Goal: Task Accomplishment & Management: Complete application form

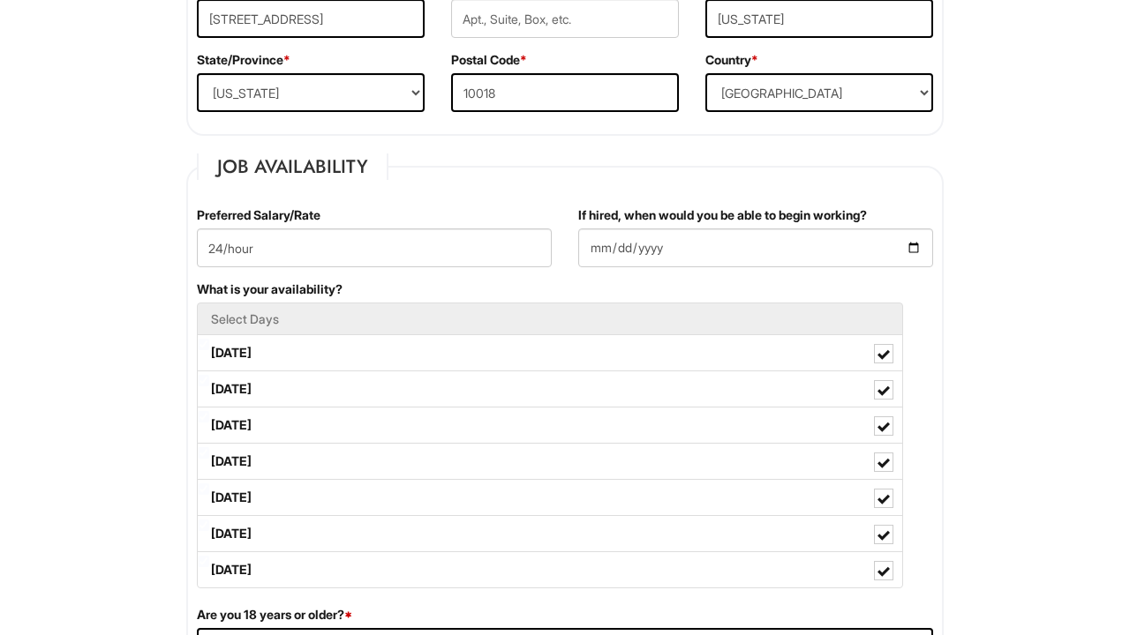
scroll to position [594, 0]
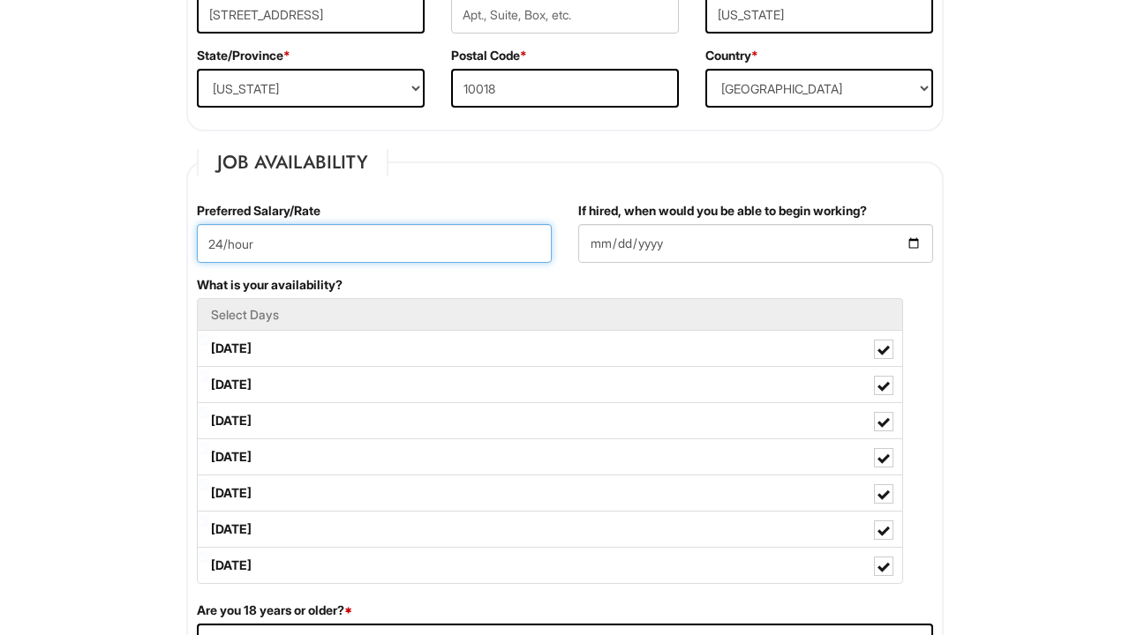
click at [222, 245] on input "24/hour" at bounding box center [374, 243] width 355 height 39
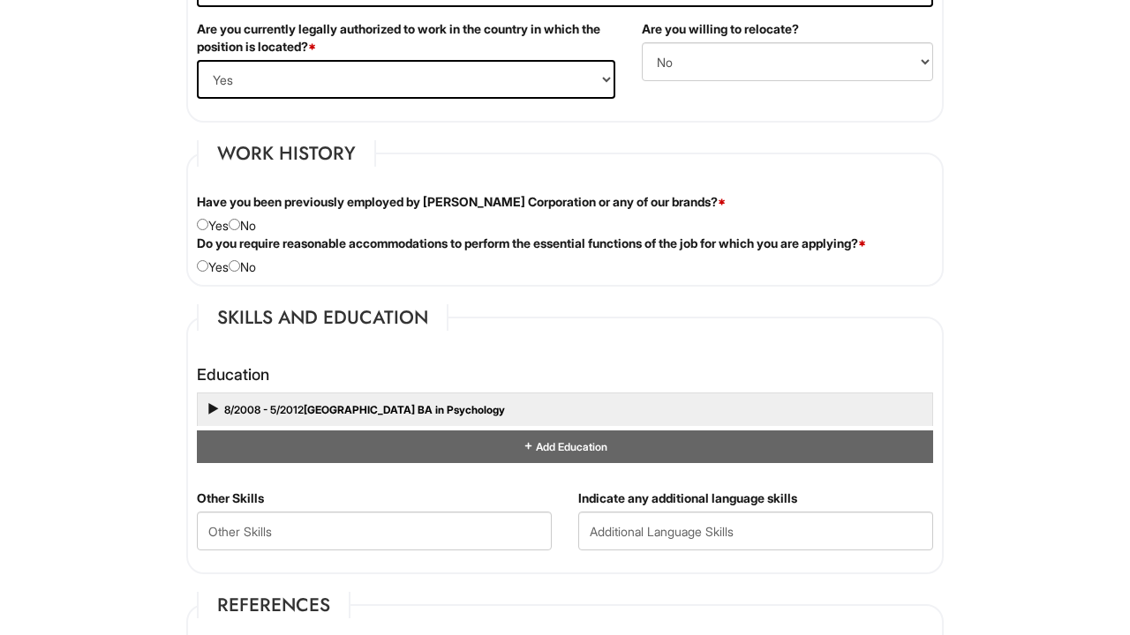
scroll to position [1341, 0]
type input "26/hour"
click at [203, 227] on input "radio" at bounding box center [202, 225] width 11 height 11
radio input "true"
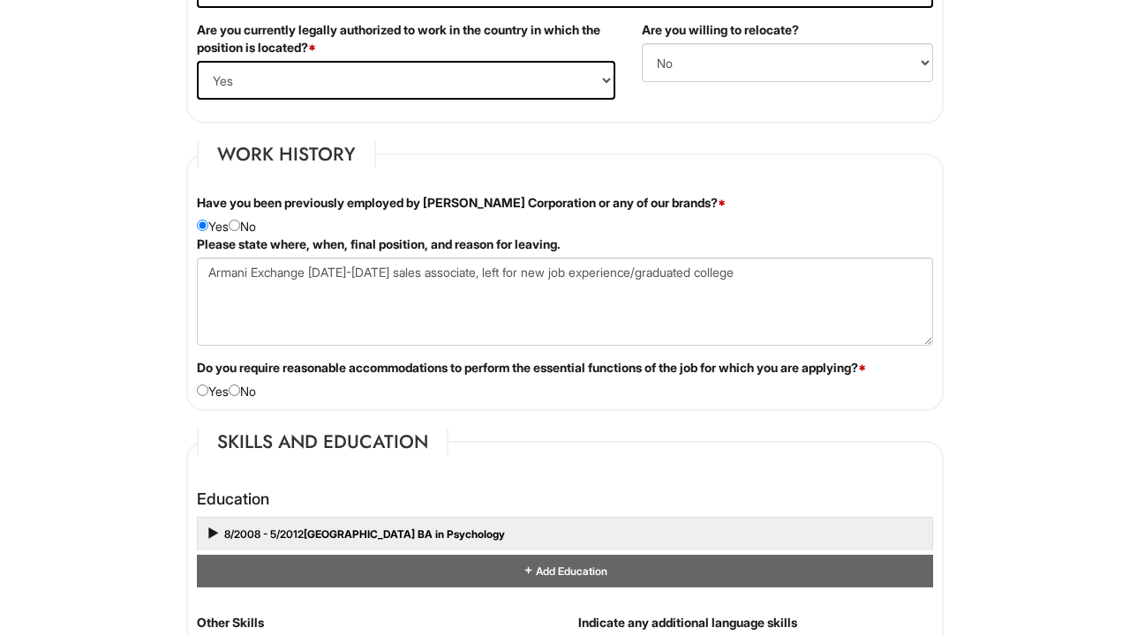
click at [240, 393] on input "radio" at bounding box center [234, 390] width 11 height 11
radio input "true"
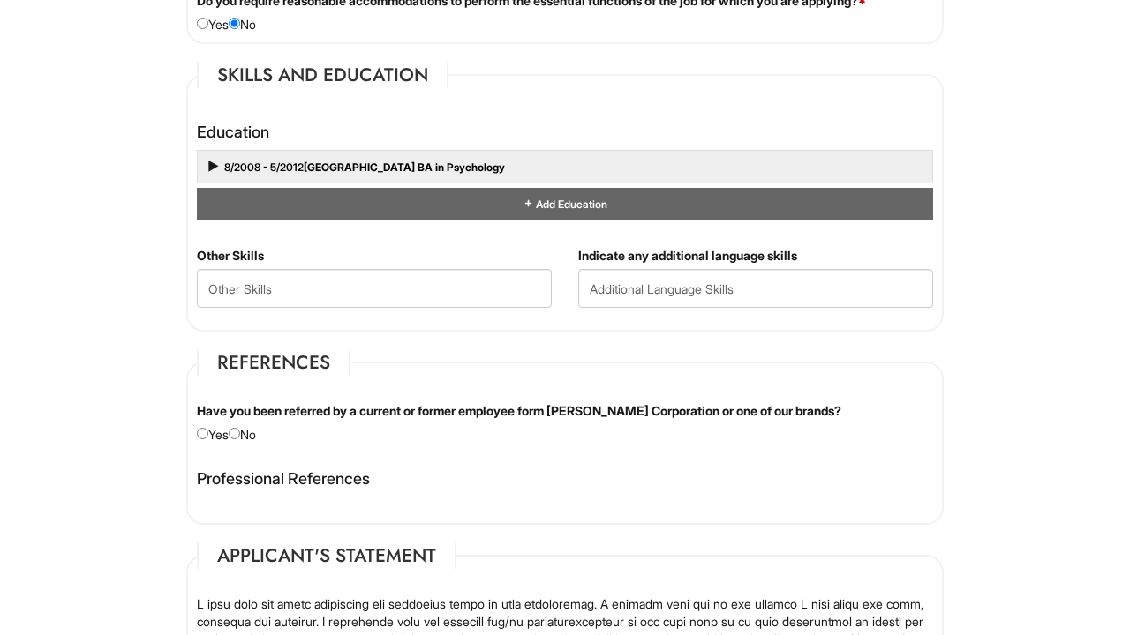
scroll to position [1828, 0]
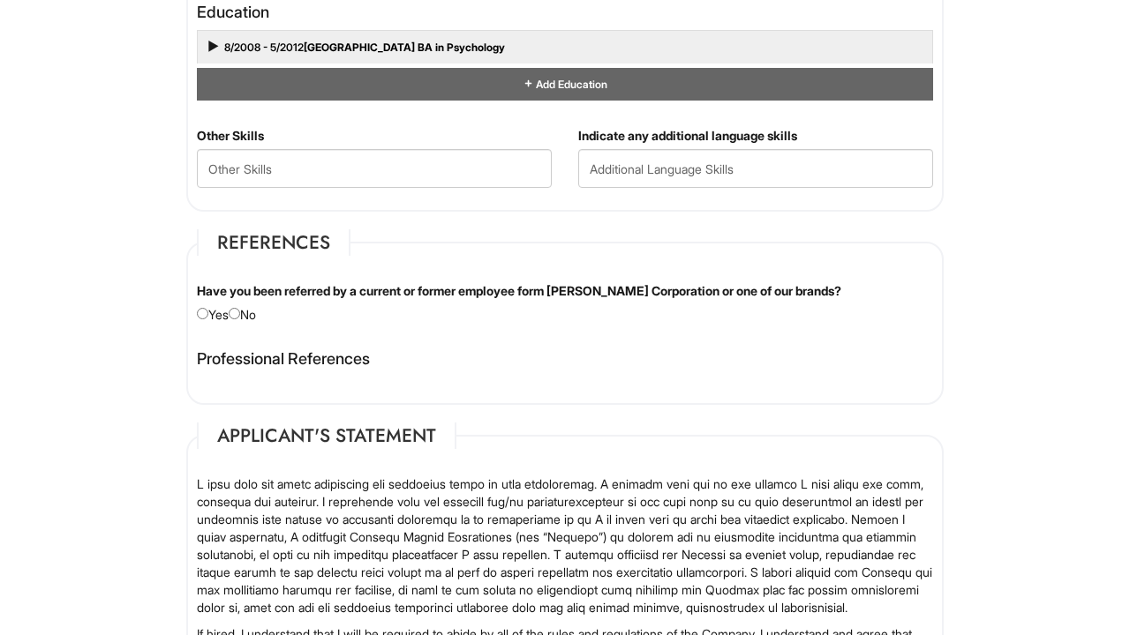
click at [238, 309] on input "radio" at bounding box center [234, 313] width 11 height 11
radio input "true"
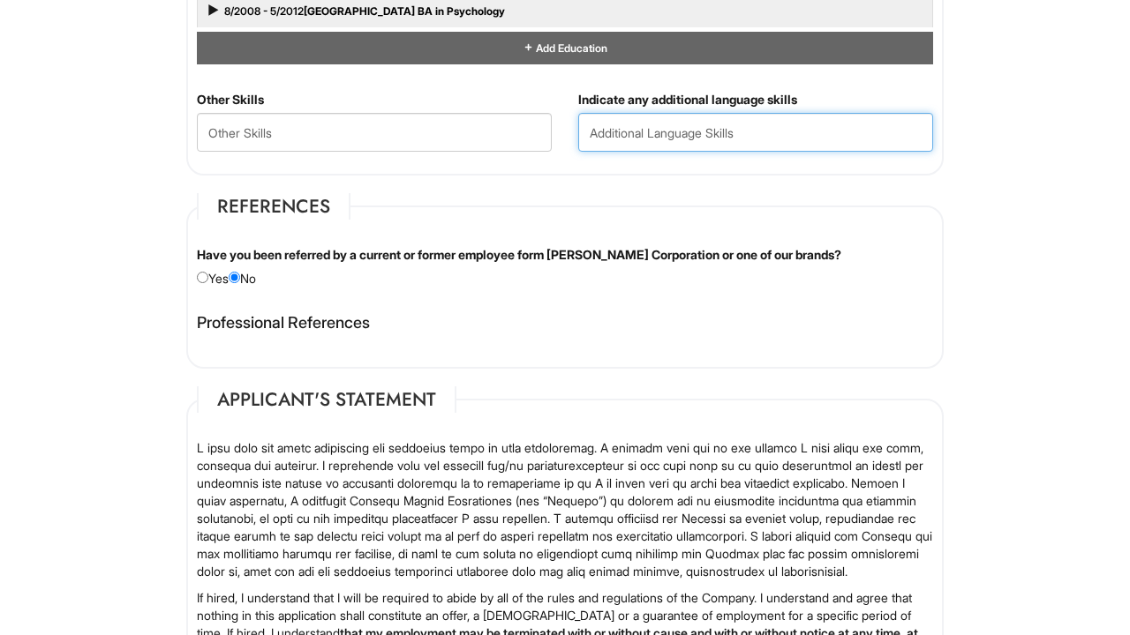
click at [669, 135] on input "text" at bounding box center [755, 132] width 355 height 39
type input "Spanish and French"
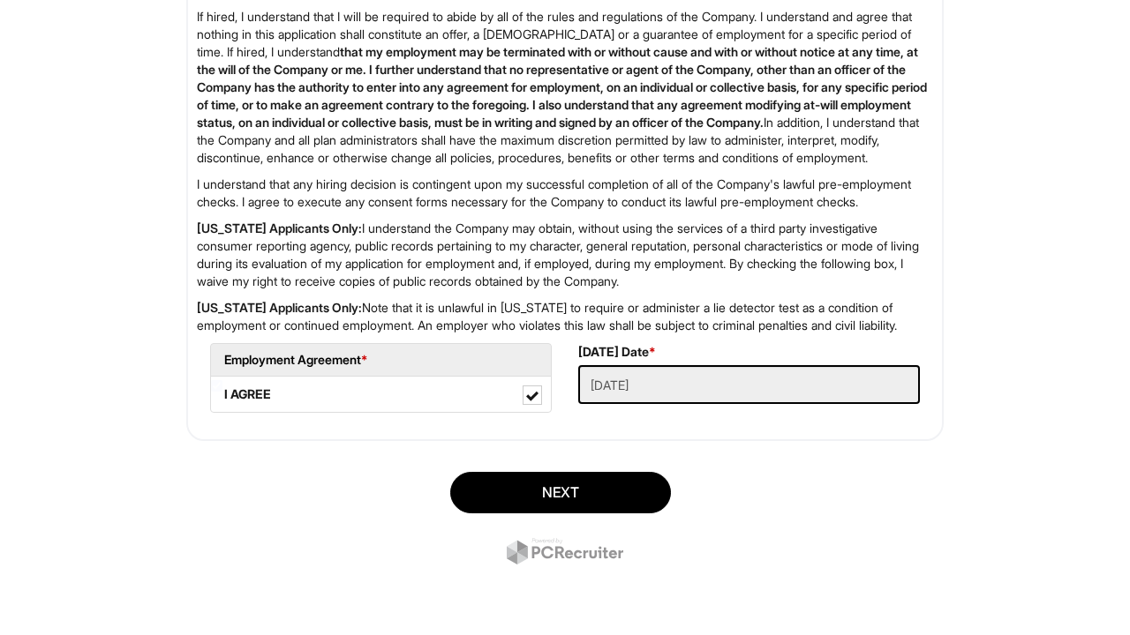
scroll to position [2508, 0]
click at [573, 484] on button "Next" at bounding box center [560, 492] width 221 height 41
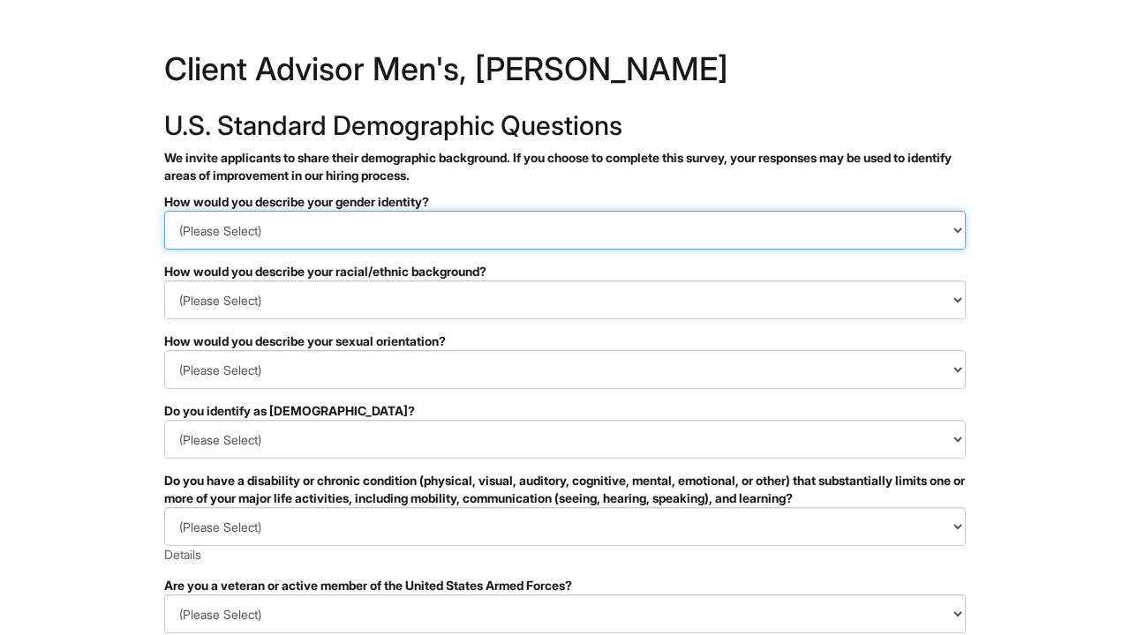
click at [470, 220] on select "(Please Select) Man Woman Non-binary I prefer to self-describe I don't wish to …" at bounding box center [564, 230] width 801 height 39
select select "Man"
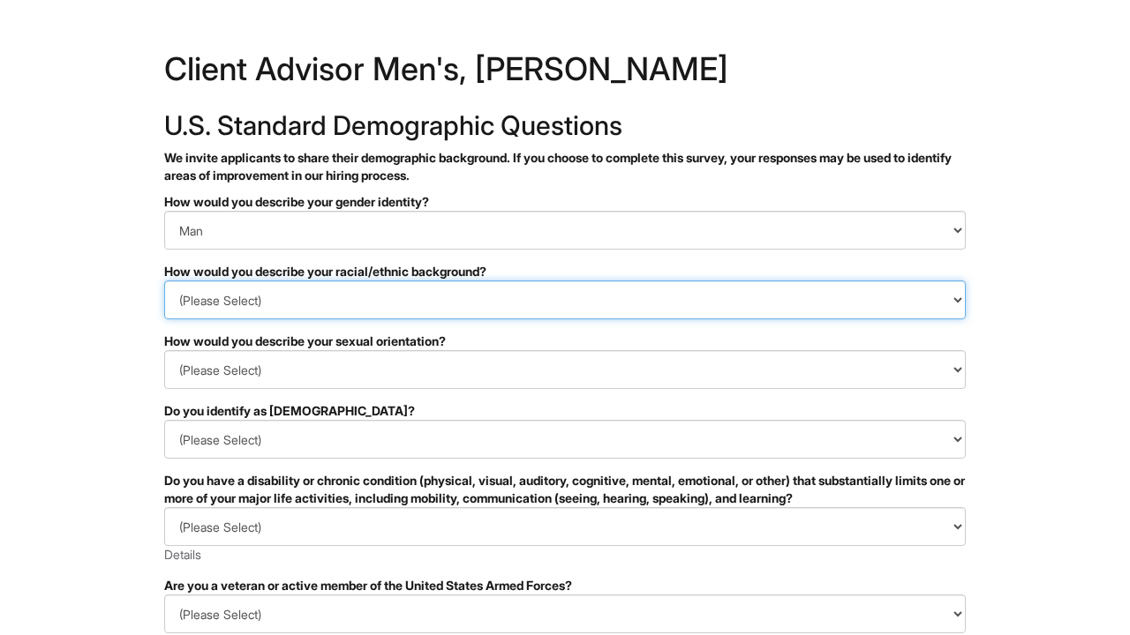
click at [365, 294] on select "(Please Select) Black or of African descent East Asian Hispanic, Latinx or of S…" at bounding box center [564, 300] width 801 height 39
select select "Hispanic, Latinx or of Spanish Origin"
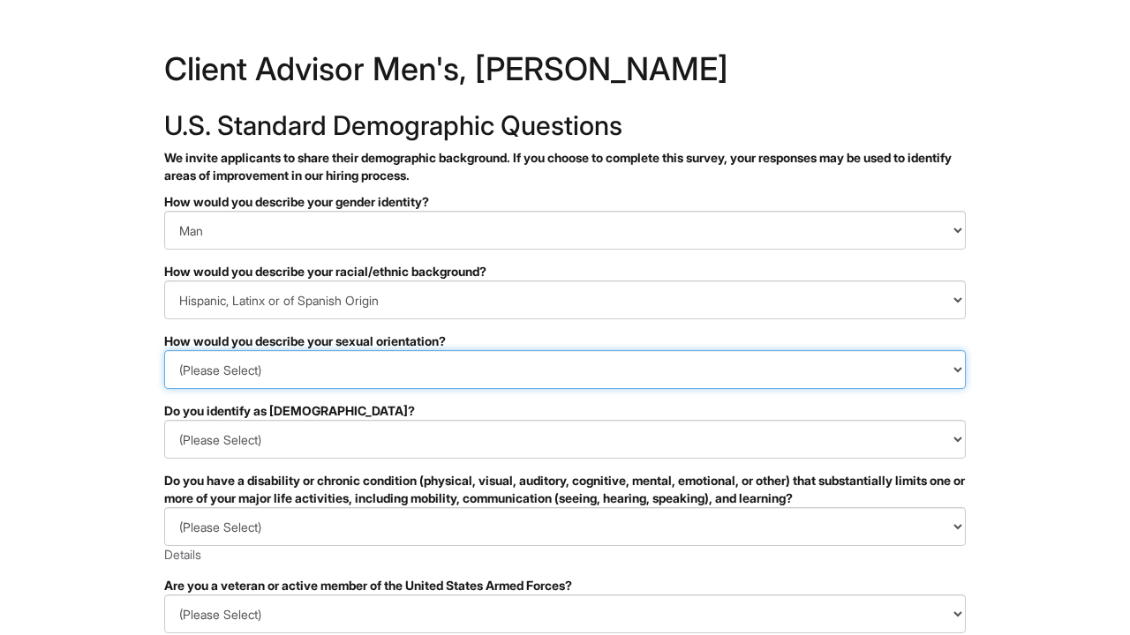
select select "Gay"
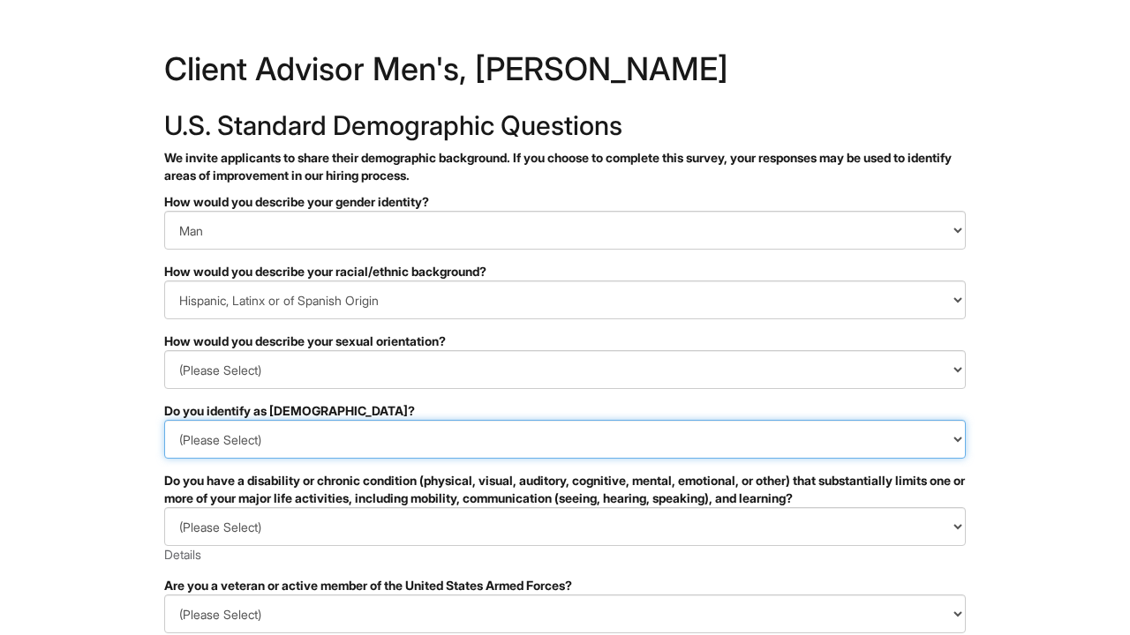
select select "No"
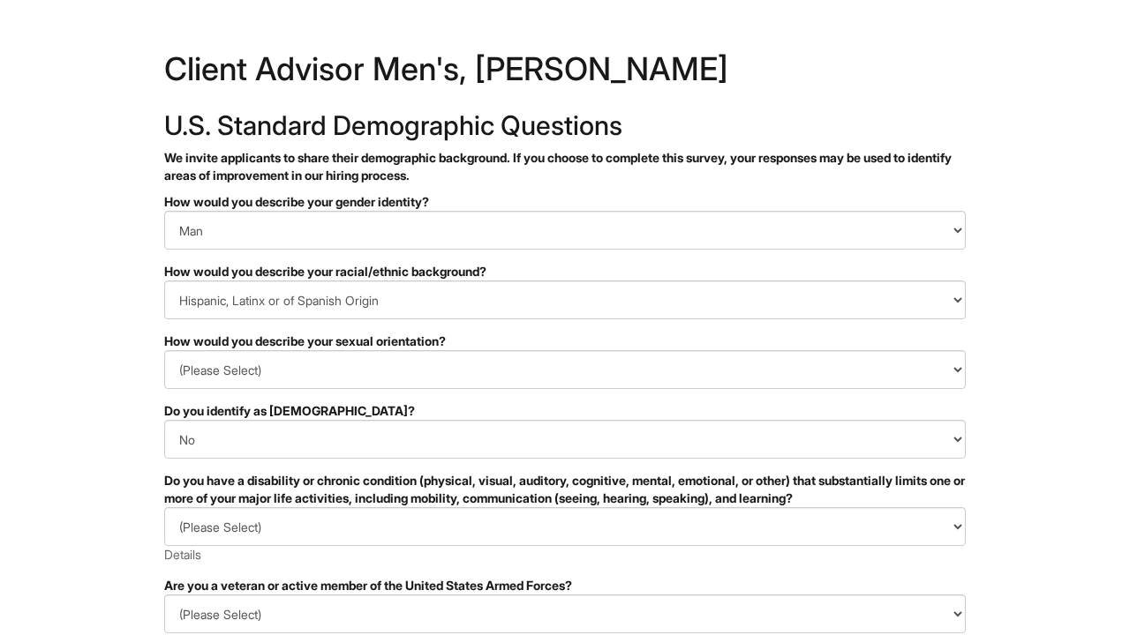
click at [120, 465] on html "&nbsp; ✔ 2 3 Client Advisor Men's, Giorgio Armani U.S. Standard Demographic Que…" at bounding box center [565, 497] width 1130 height 994
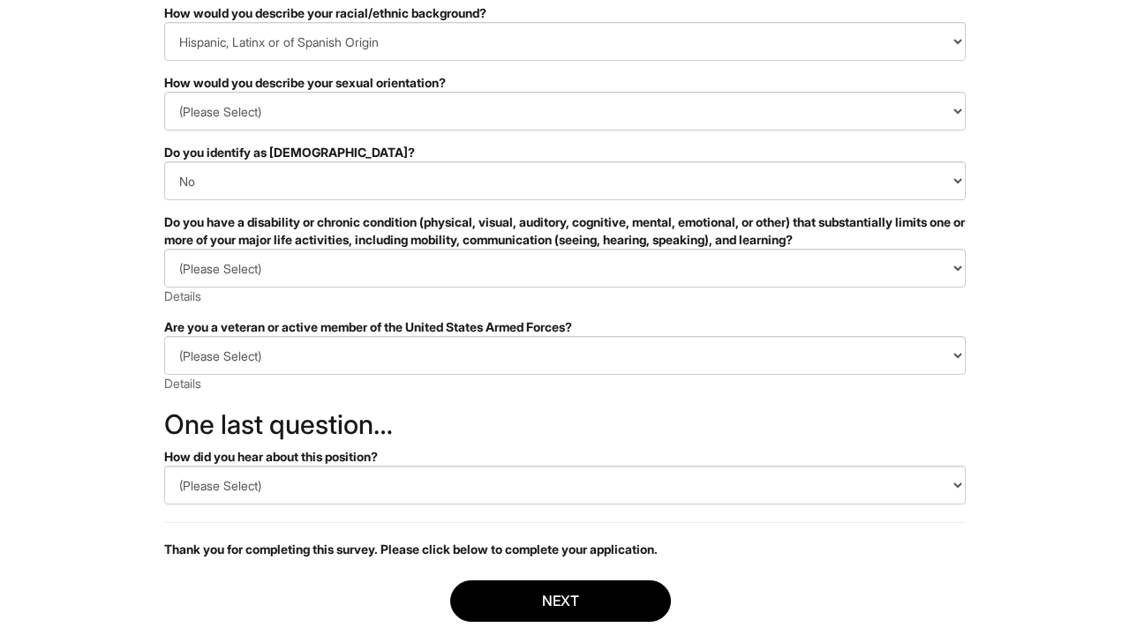
scroll to position [258, 0]
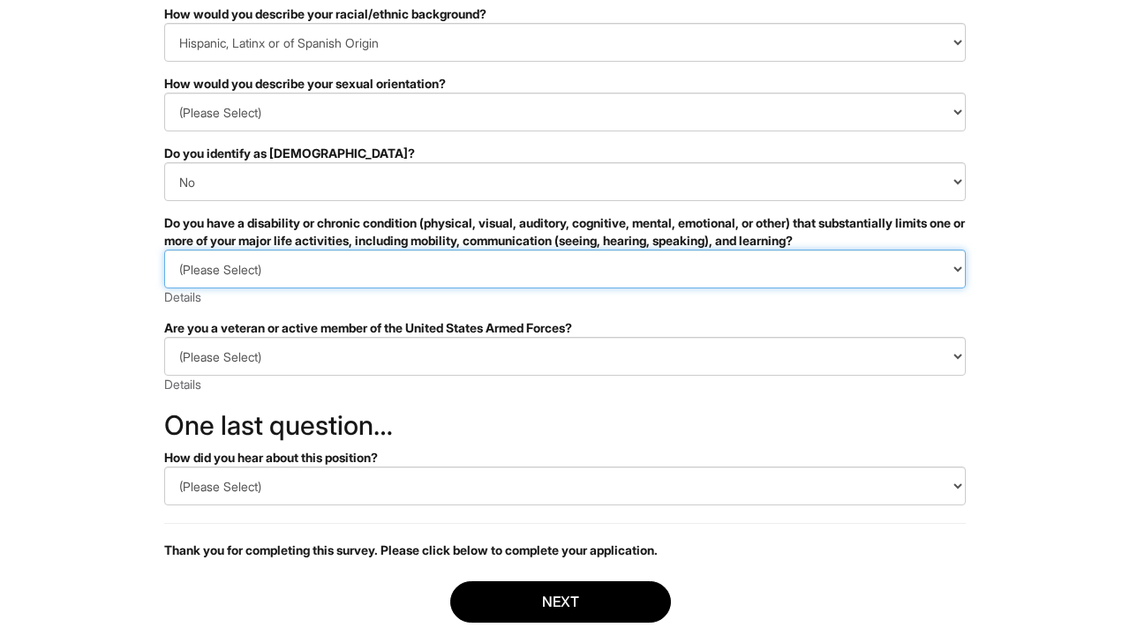
select select "NO, I DON'T HAVE A DISABILITY"
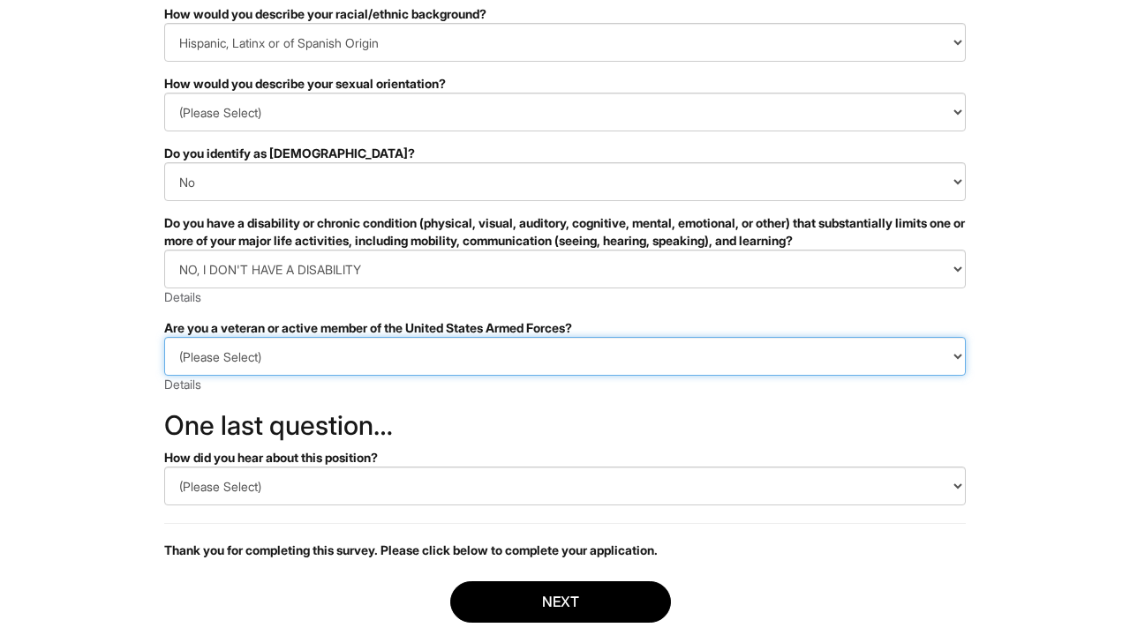
select select "I AM NOT A PROTECTED VETERAN"
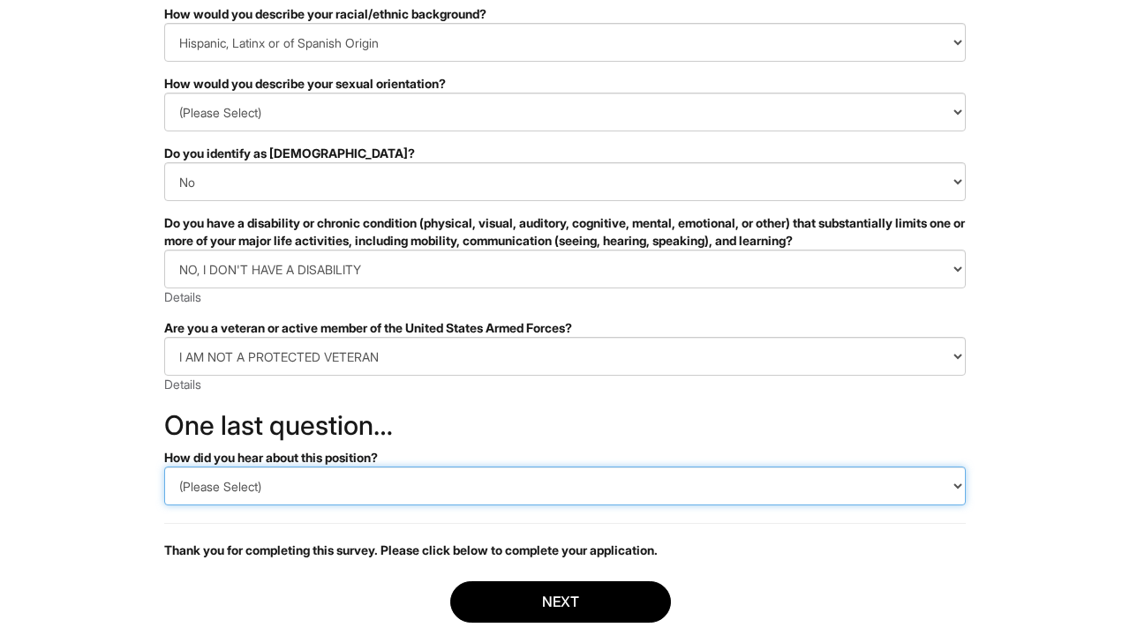
select select "LinkedIn"
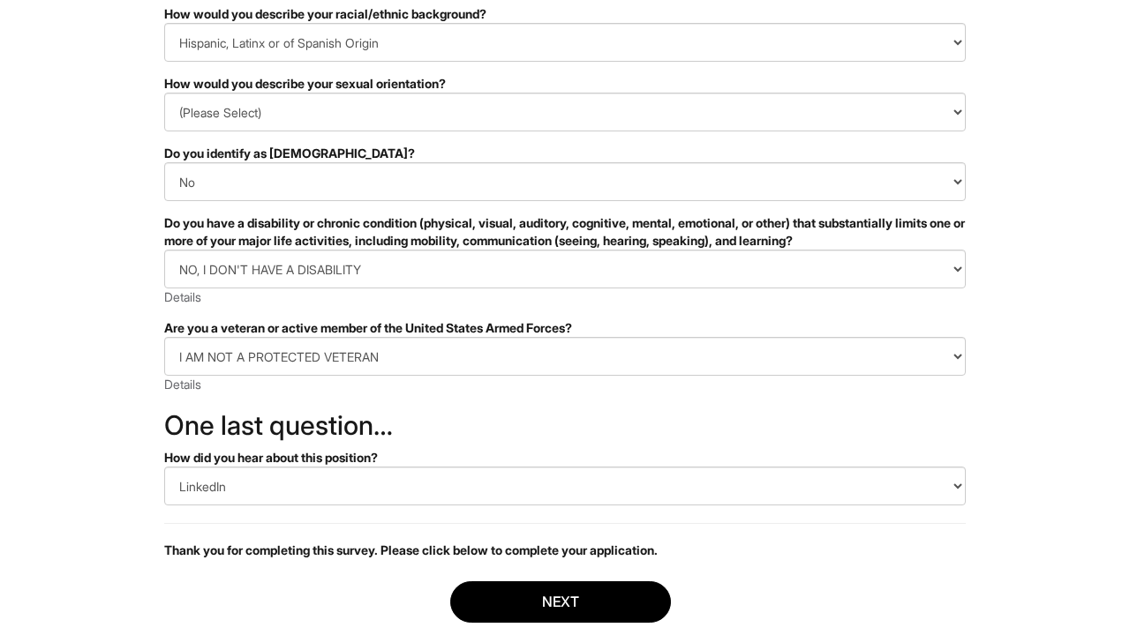
click at [317, 532] on div "Thank you for completing this survey. Please click below to complete your appli…" at bounding box center [564, 541] width 801 height 36
click at [506, 584] on button "Next" at bounding box center [560, 602] width 221 height 41
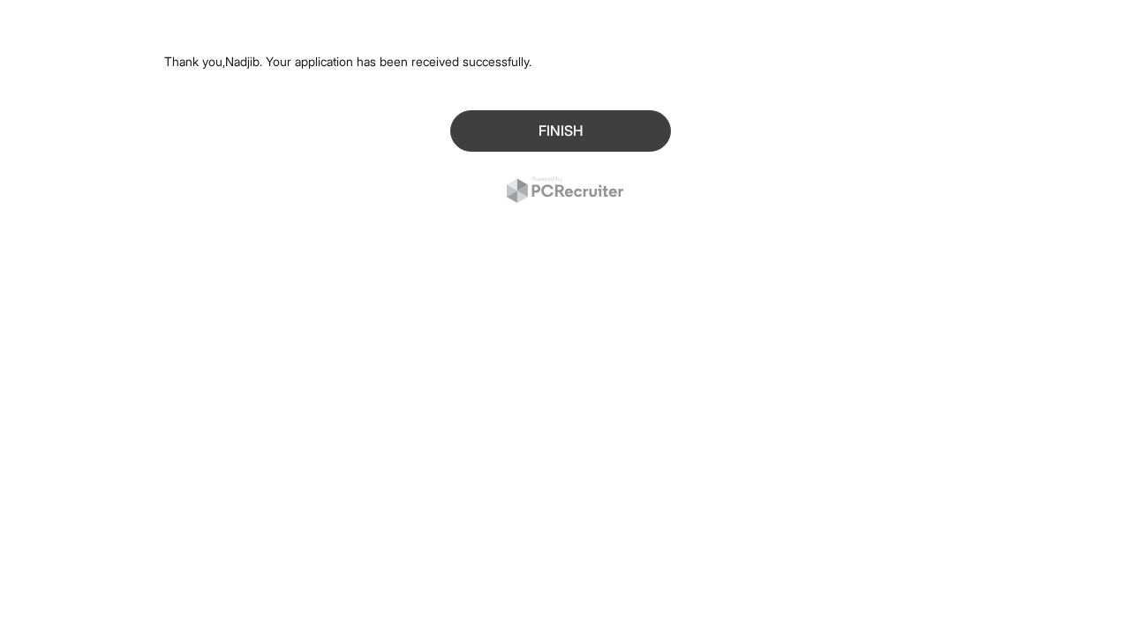
click at [575, 135] on button "Finish" at bounding box center [560, 130] width 221 height 41
